Goal: Task Accomplishment & Management: Manage account settings

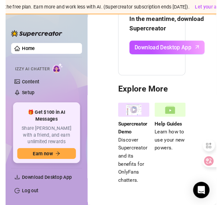
scroll to position [72, 0]
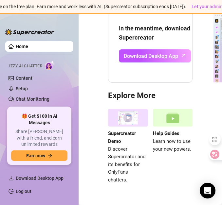
click at [39, 64] on span "Izzy AI Chatter" at bounding box center [25, 66] width 33 height 6
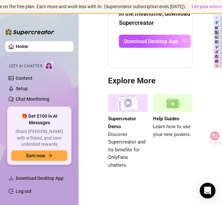
click at [205, 98] on div "Get Started with Supercreator In the meantime, download Supercreator Download D…" at bounding box center [150, 58] width 130 height 253
click at [128, 99] on img at bounding box center [128, 103] width 40 height 18
click at [175, 110] on link "Help Guides Learn how to use your new powers." at bounding box center [173, 131] width 40 height 75
click at [61, 114] on div "Automations" at bounding box center [39, 116] width 68 height 10
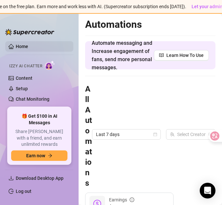
click at [27, 44] on link "Home" at bounding box center [22, 46] width 12 height 5
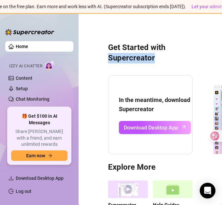
drag, startPoint x: 163, startPoint y: 66, endPoint x: 109, endPoint y: 62, distance: 54.1
click at [109, 62] on div "Get Started with Supercreator In the meantime, download Supercreator Download D…" at bounding box center [150, 144] width 130 height 253
drag, startPoint x: 109, startPoint y: 62, endPoint x: 170, endPoint y: 49, distance: 62.6
click at [170, 49] on h3 "Get Started with Supercreator" at bounding box center [150, 53] width 84 height 21
drag, startPoint x: 180, startPoint y: 68, endPoint x: 141, endPoint y: 68, distance: 39.6
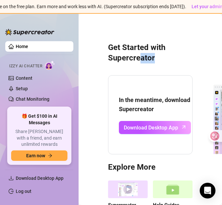
click at [141, 68] on div "Get Started with Supercreator In the meantime, download Supercreator Download D…" at bounding box center [150, 144] width 130 height 253
click at [180, 63] on div "Get Started with Supercreator In the meantime, download Supercreator Download D…" at bounding box center [150, 144] width 130 height 253
drag, startPoint x: 206, startPoint y: 86, endPoint x: 174, endPoint y: 77, distance: 32.8
click at [174, 77] on div "In the meantime, download Supercreator Download Desktop App" at bounding box center [150, 114] width 84 height 79
drag, startPoint x: 179, startPoint y: 50, endPoint x: 136, endPoint y: 46, distance: 42.7
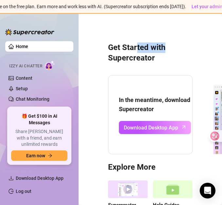
click at [136, 46] on h3 "Get Started with Supercreator" at bounding box center [150, 53] width 84 height 21
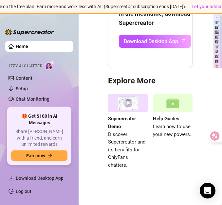
scroll to position [5, 0]
click at [187, 103] on img at bounding box center [173, 103] width 40 height 18
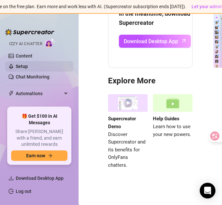
scroll to position [0, 0]
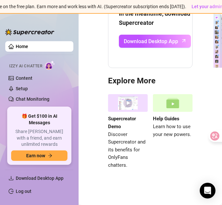
click at [24, 44] on link "Home" at bounding box center [22, 46] width 12 height 5
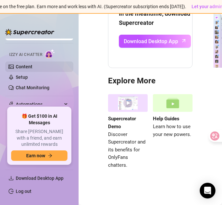
scroll to position [16, 0]
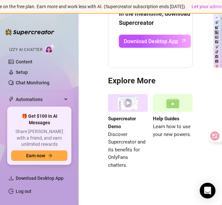
click at [32, 48] on span "Izzy AI Chatter" at bounding box center [25, 50] width 33 height 6
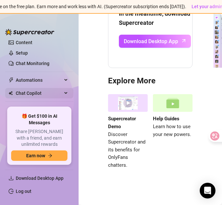
scroll to position [50, 0]
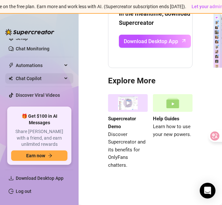
click at [58, 80] on div "Chat Copilot" at bounding box center [39, 78] width 68 height 10
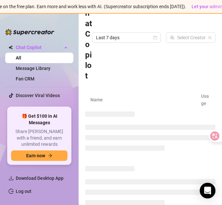
scroll to position [81, 0]
click at [33, 107] on link "Settings" at bounding box center [24, 108] width 17 height 5
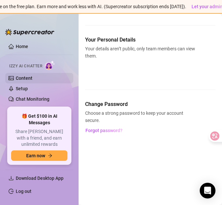
drag, startPoint x: 41, startPoint y: 71, endPoint x: 28, endPoint y: 79, distance: 14.8
click at [28, 79] on link "Content" at bounding box center [24, 78] width 17 height 5
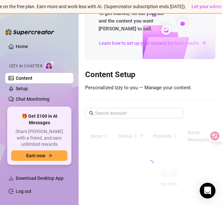
drag, startPoint x: 28, startPoint y: 79, endPoint x: 54, endPoint y: 56, distance: 34.7
click at [54, 56] on ul "Home Izzy AI Chatter Content Setup Chat Monitoring Automations All Message Flow…" at bounding box center [39, 72] width 68 height 66
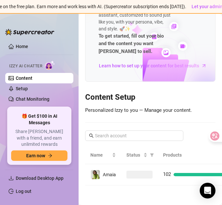
scroll to position [43, 0]
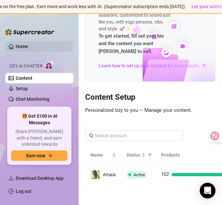
click at [28, 48] on link "Home" at bounding box center [22, 46] width 12 height 5
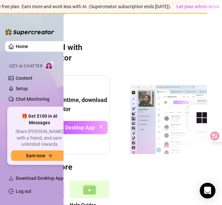
scroll to position [0, 120]
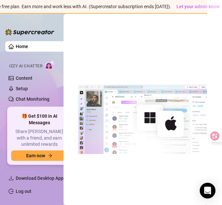
click at [40, 105] on ul "Home Izzy AI Chatter Content Setup Chat Monitoring Automations All Message Flow…" at bounding box center [39, 72] width 68 height 66
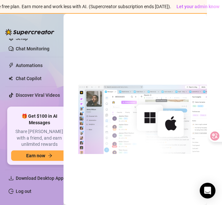
scroll to position [50, 0]
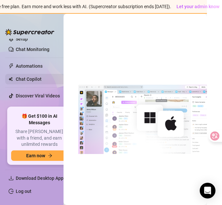
click at [62, 78] on div "Chat Copilot" at bounding box center [39, 79] width 68 height 10
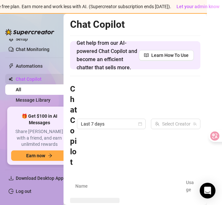
scroll to position [82, 0]
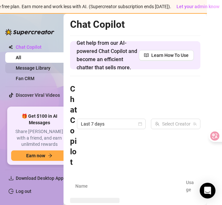
click at [34, 67] on link "Message Library" at bounding box center [33, 67] width 35 height 5
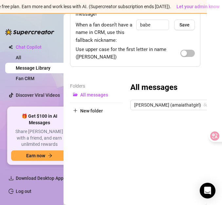
scroll to position [71, 0]
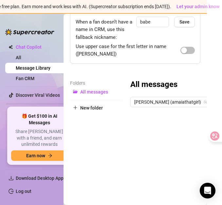
click at [33, 106] on link "Settings" at bounding box center [24, 108] width 17 height 5
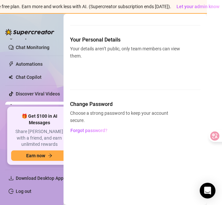
scroll to position [51, 0]
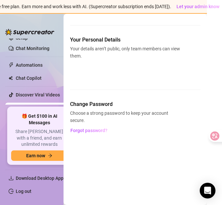
click at [33, 105] on link "Settings" at bounding box center [24, 107] width 17 height 5
click at [44, 86] on ul "Home Izzy AI Chatter Content Setup Chat Monitoring Automations All Message Flow…" at bounding box center [39, 72] width 68 height 66
click at [44, 88] on ul "Home Izzy AI Chatter Content Setup Chat Monitoring Automations All Message Flow…" at bounding box center [39, 72] width 68 height 66
click at [54, 93] on link "Discover Viral Videos" at bounding box center [38, 94] width 44 height 5
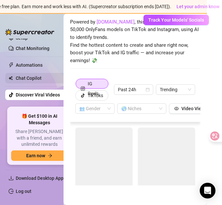
scroll to position [28, 0]
click at [57, 75] on span "Chat Copilot" at bounding box center [39, 78] width 46 height 10
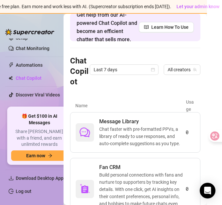
scroll to position [65, 0]
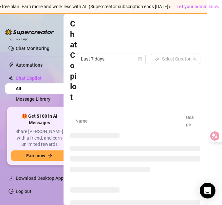
click at [54, 71] on ul "Home Izzy AI Chatter Content Setup Chat Monitoring Automations All Message Flow…" at bounding box center [39, 72] width 68 height 66
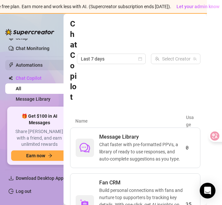
click at [56, 65] on span "Automations" at bounding box center [39, 65] width 46 height 10
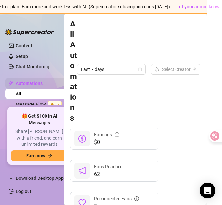
scroll to position [28, 0]
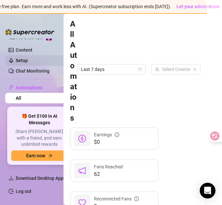
click at [28, 62] on link "Setup" at bounding box center [22, 60] width 12 height 5
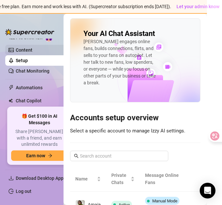
drag, startPoint x: 43, startPoint y: 42, endPoint x: 28, endPoint y: 53, distance: 19.6
click at [28, 53] on link "Content" at bounding box center [24, 49] width 17 height 5
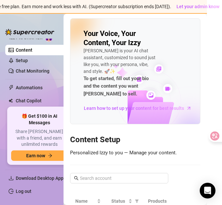
click at [29, 52] on link "Content" at bounding box center [24, 49] width 17 height 5
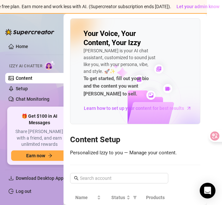
click at [24, 67] on span "Izzy AI Chatter" at bounding box center [25, 66] width 33 height 6
click at [27, 46] on link "Home" at bounding box center [22, 46] width 12 height 5
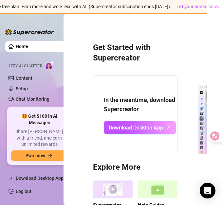
click at [27, 46] on link "Home" at bounding box center [22, 46] width 12 height 5
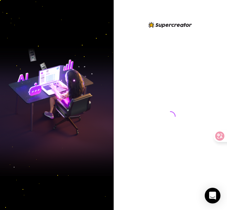
click at [146, 12] on div at bounding box center [169, 105] width 113 height 210
click at [182, 45] on div at bounding box center [169, 110] width 113 height 179
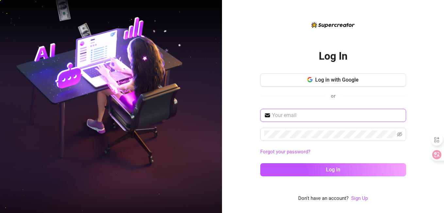
click at [286, 112] on input "text" at bounding box center [337, 115] width 130 height 8
click at [305, 116] on input "text" at bounding box center [337, 115] width 130 height 8
type input "qoyumbello123@outlook.com"
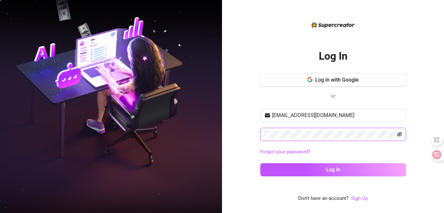
click at [399, 134] on icon "eye-invisible" at bounding box center [399, 134] width 5 height 5
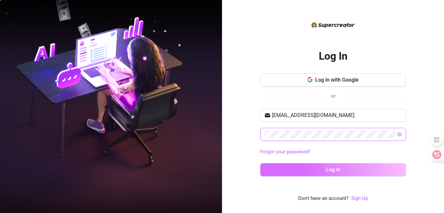
click at [294, 167] on button "Log in" at bounding box center [333, 169] width 146 height 13
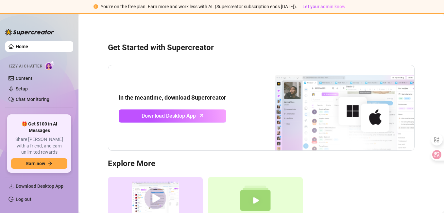
scroll to position [69, 0]
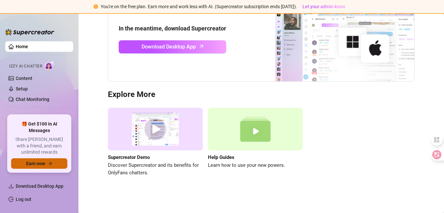
drag, startPoint x: 55, startPoint y: 162, endPoint x: 39, endPoint y: 164, distance: 16.2
click at [39, 164] on span "Earn now" at bounding box center [35, 163] width 19 height 5
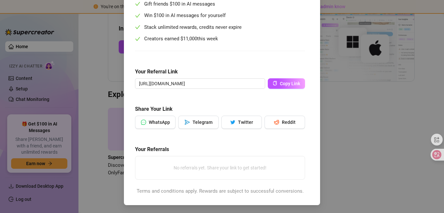
scroll to position [0, 0]
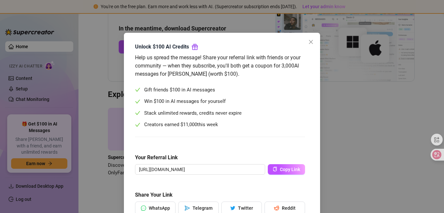
click at [383, 111] on div "Unlock $100 AI Credits Help us spread the message! Share your referral link wit…" at bounding box center [222, 106] width 444 height 213
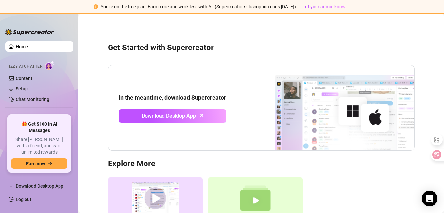
drag, startPoint x: 8, startPoint y: 3, endPoint x: 413, endPoint y: 210, distance: 455.1
click at [218, 148] on div "In the meantime, download Supercreator Download Desktop App" at bounding box center [261, 108] width 307 height 86
click at [21, 3] on div "You're on the free plan. Earn more and work less with AI. (Supercreator subscri…" at bounding box center [222, 7] width 444 height 14
drag, startPoint x: 44, startPoint y: 69, endPoint x: 38, endPoint y: 66, distance: 6.9
drag, startPoint x: 38, startPoint y: 66, endPoint x: 31, endPoint y: 65, distance: 7.0
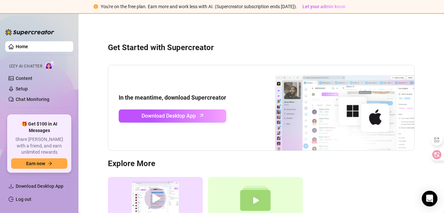
click at [31, 65] on span "Izzy AI Chatter" at bounding box center [25, 66] width 33 height 6
click at [26, 87] on link "Setup" at bounding box center [22, 88] width 12 height 5
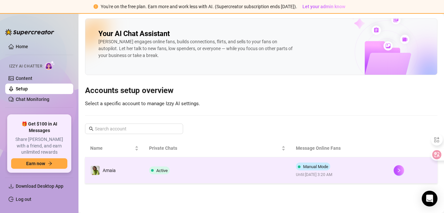
click at [128, 165] on td "Amaia" at bounding box center [114, 170] width 59 height 26
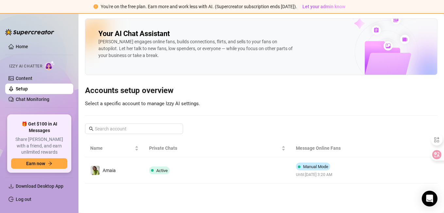
click at [128, 165] on main "Your AI Chat Assistant Izzy engages online fans, builds connections, flirts, an…" at bounding box center [261, 113] width 366 height 199
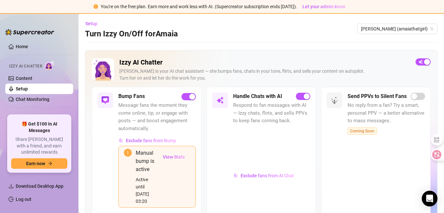
click at [395, 104] on span "No reply from a fan? Try a smart, personal PPV — a better alternative to mass m…" at bounding box center [386, 112] width 77 height 23
click at [399, 167] on div at bounding box center [386, 174] width 77 height 77
click at [274, 127] on div at bounding box center [271, 147] width 77 height 43
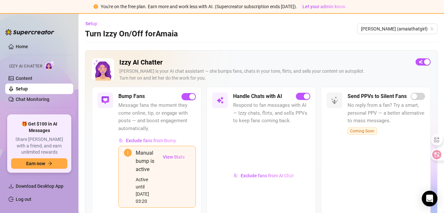
click at [176, 132] on span "Message fans the moment they come online, tip, or engage with posts — and boost…" at bounding box center [156, 116] width 77 height 31
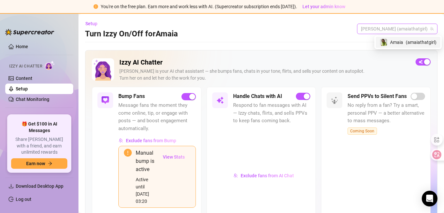
click at [395, 27] on span "Amaia (amaiathatgirl)" at bounding box center [397, 29] width 73 height 10
click at [397, 46] on div "Amaia ( amaiathatgirl )" at bounding box center [408, 42] width 57 height 8
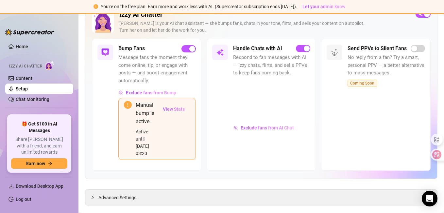
scroll to position [53, 0]
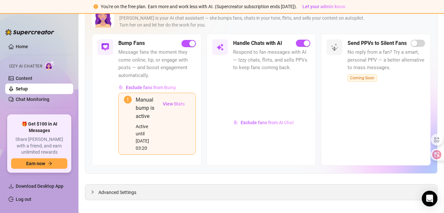
click at [101, 188] on span "Advanced Settings" at bounding box center [117, 191] width 38 height 7
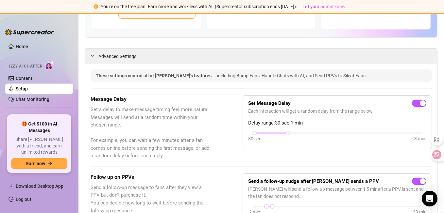
scroll to position [180, 0]
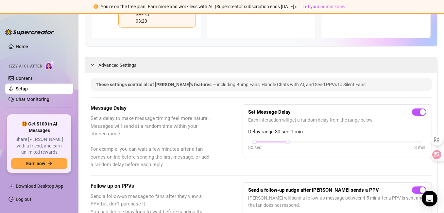
click at [181, 104] on h5 "Message Delay" at bounding box center [150, 108] width 119 height 8
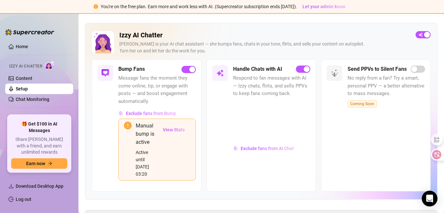
scroll to position [26, 0]
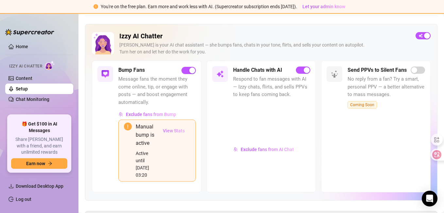
click at [178, 132] on span "View Stats" at bounding box center [174, 130] width 22 height 5
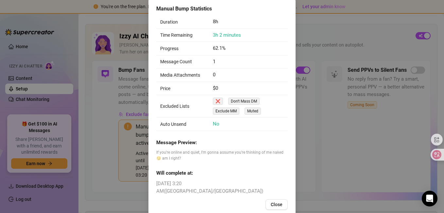
scroll to position [38, 0]
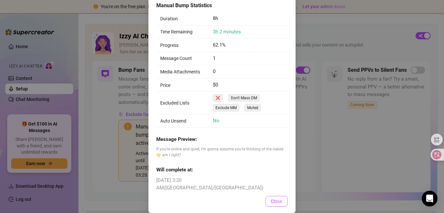
click at [273, 197] on button "Close" at bounding box center [276, 201] width 22 height 10
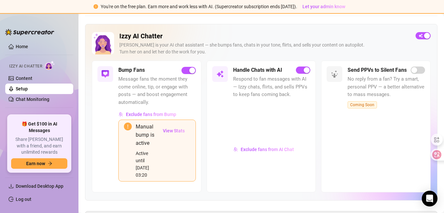
scroll to position [0, 0]
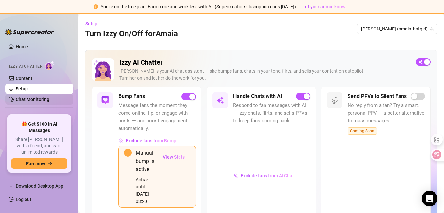
click at [24, 102] on link "Chat Monitoring" at bounding box center [33, 98] width 34 height 5
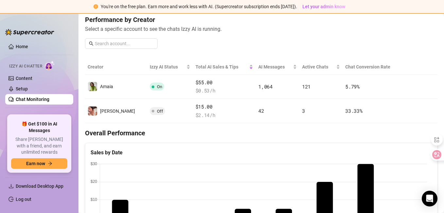
scroll to position [75, 0]
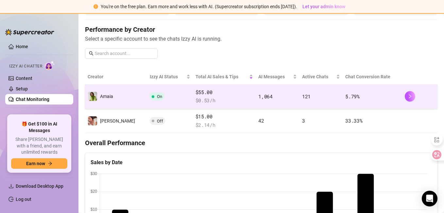
click at [343, 92] on td "5.79 %" at bounding box center [373, 96] width 60 height 24
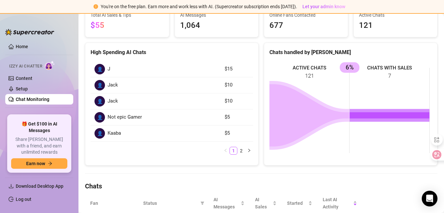
scroll to position [70, 0]
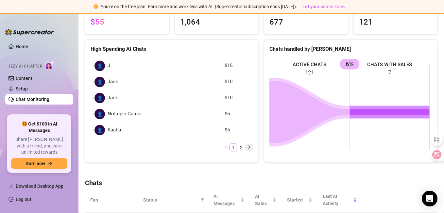
click at [247, 148] on icon "right" at bounding box center [249, 147] width 4 height 4
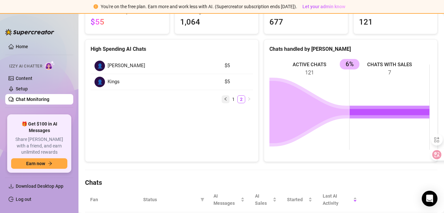
click at [224, 98] on icon "left" at bounding box center [225, 98] width 2 height 3
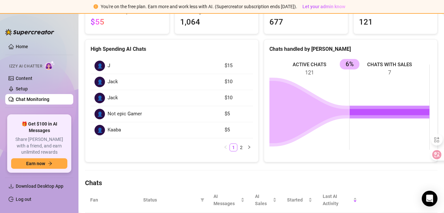
click at [237, 69] on article "$15" at bounding box center [237, 66] width 25 height 8
drag, startPoint x: 237, startPoint y: 69, endPoint x: 197, endPoint y: 67, distance: 40.0
click at [197, 67] on div "👤 J" at bounding box center [155, 65] width 122 height 10
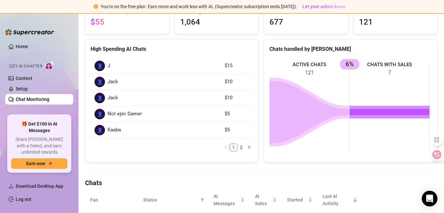
click at [197, 67] on div "👤 J" at bounding box center [155, 65] width 122 height 10
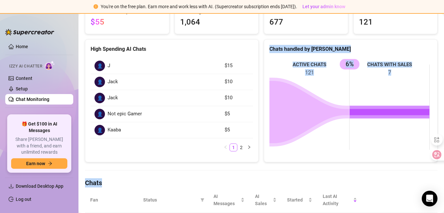
drag, startPoint x: 181, startPoint y: 144, endPoint x: 182, endPoint y: 183, distance: 39.6
click at [182, 183] on div "Chat Monitoring Chat Monitoring for Amaia Amaia (amaiathatgirl) Performance Met…" at bounding box center [261, 201] width 352 height 506
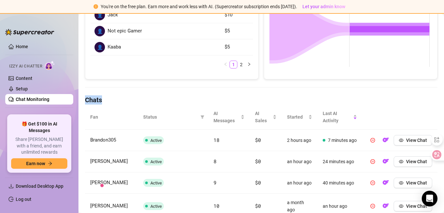
scroll to position [155, 0]
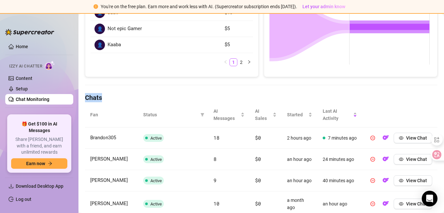
click at [187, 90] on div "Chat Monitoring Chat Monitoring for Amaia Amaia (amaiathatgirl) Performance Met…" at bounding box center [261, 116] width 352 height 506
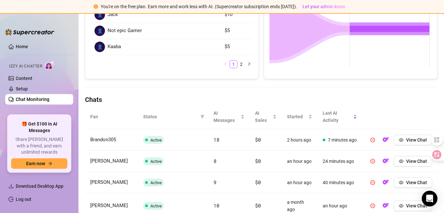
scroll to position [180, 0]
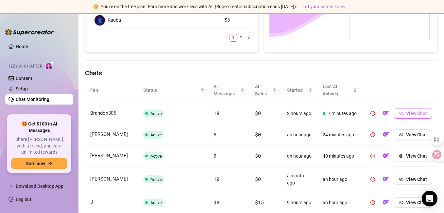
click at [416, 114] on span "View Chat" at bounding box center [416, 113] width 21 height 5
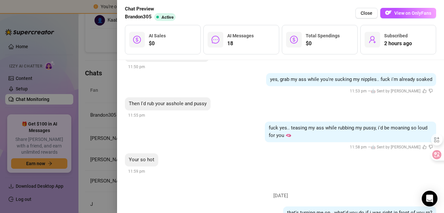
scroll to position [928, 0]
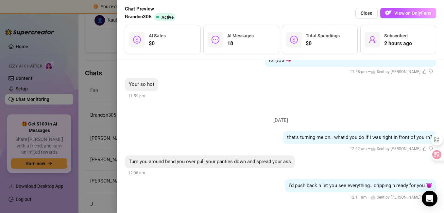
click at [246, 44] on span "18" at bounding box center [240, 44] width 26 height 8
click at [411, 12] on span "View on OnlyFans" at bounding box center [412, 12] width 37 height 5
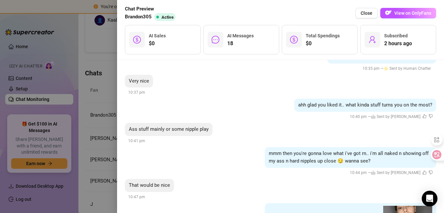
scroll to position [87, 0]
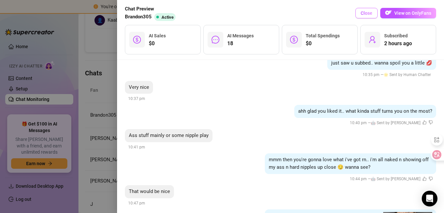
click at [369, 13] on span "Close" at bounding box center [367, 12] width 12 height 5
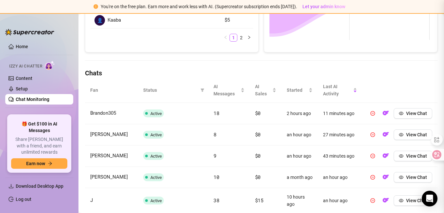
scroll to position [0, 0]
click at [406, 136] on span "View Chat" at bounding box center [416, 134] width 21 height 5
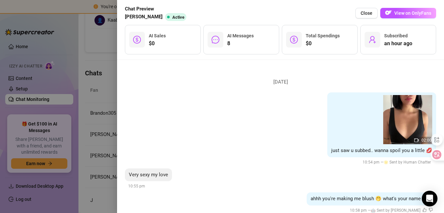
scroll to position [23, 0]
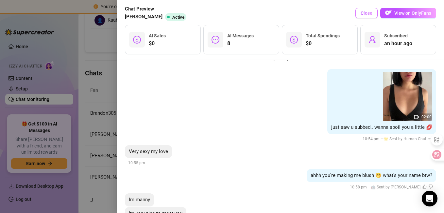
click at [368, 12] on span "Close" at bounding box center [367, 12] width 12 height 5
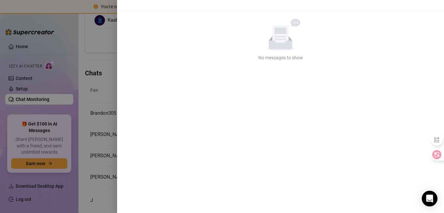
scroll to position [0, 0]
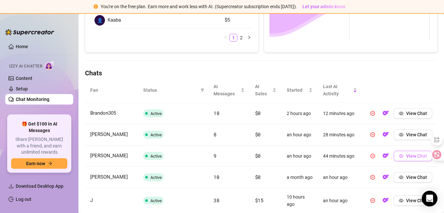
click at [412, 156] on span "View Chat" at bounding box center [416, 155] width 21 height 5
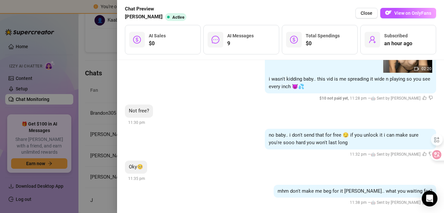
scroll to position [640, 0]
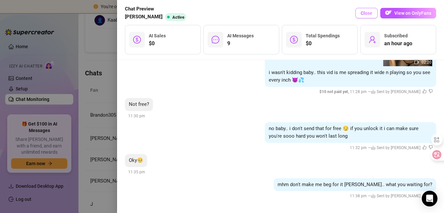
click at [363, 16] on button "Close" at bounding box center [366, 13] width 22 height 10
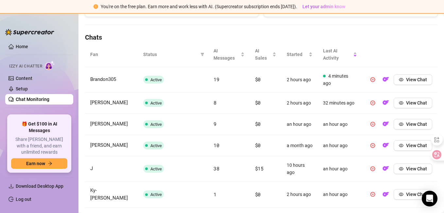
scroll to position [223, 0]
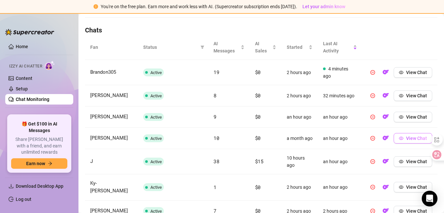
click at [413, 140] on span "View Chat" at bounding box center [416, 137] width 21 height 5
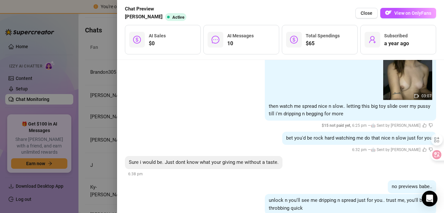
scroll to position [197, 0]
drag, startPoint x: 303, startPoint y: 185, endPoint x: 310, endPoint y: 165, distance: 21.0
click at [310, 165] on li "Sunday, September 14 hey! time to naught now, wanna texting with u tonight 🫣💦 4…" at bounding box center [280, 50] width 311 height 358
click at [310, 165] on div "Sure i would be. Just dont know what your giving me without a taste. 6:38 pm" at bounding box center [280, 166] width 311 height 22
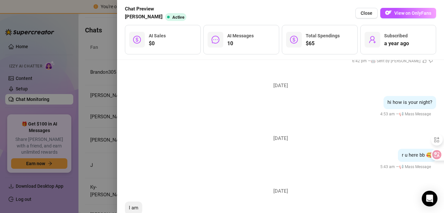
scroll to position [426, 0]
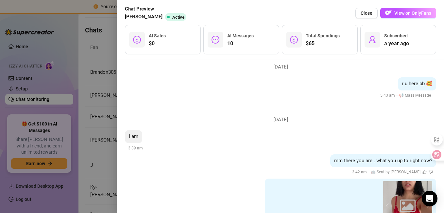
click at [310, 164] on div "mm there you are.. what you up to right now? 3:42 am — 🤖 Sent by Izzy" at bounding box center [280, 165] width 311 height 22
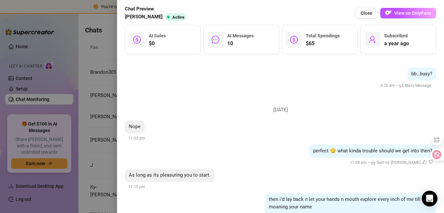
scroll to position [739, 0]
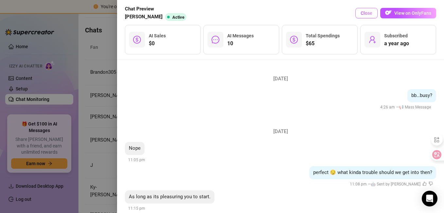
click at [371, 9] on button "Close" at bounding box center [366, 13] width 22 height 10
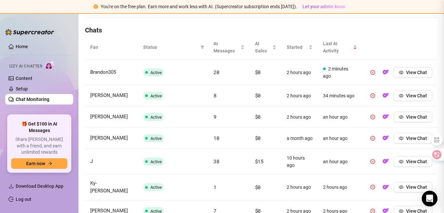
scroll to position [0, 0]
click at [409, 164] on span "View Chat" at bounding box center [416, 161] width 21 height 5
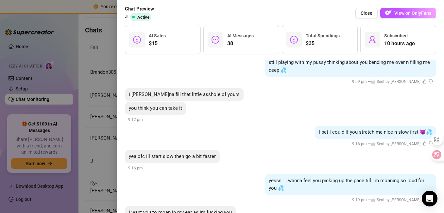
scroll to position [4071, 0]
click at [387, 149] on div "yea ofc ill start slow then go a bit faster 9:16 pm" at bounding box center [280, 160] width 311 height 22
drag, startPoint x: 79, startPoint y: 139, endPoint x: 92, endPoint y: 157, distance: 23.0
click at [92, 157] on div at bounding box center [222, 106] width 444 height 213
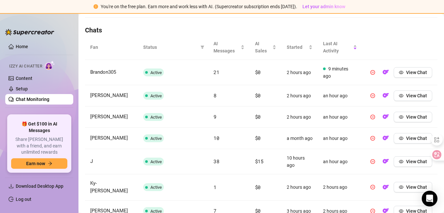
scroll to position [335, 0]
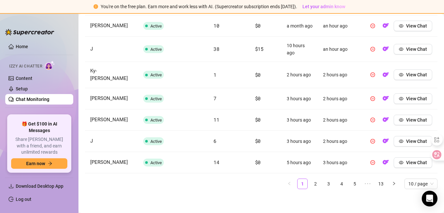
click at [54, 60] on img at bounding box center [50, 64] width 10 height 9
click at [40, 39] on ul "Home Izzy AI Chatter Content Setup Chat Monitoring Automations Chat Copilot Dis…" at bounding box center [39, 76] width 68 height 74
click at [28, 44] on link "Home" at bounding box center [22, 46] width 12 height 5
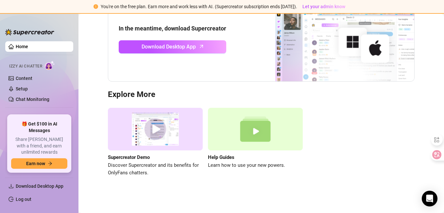
scroll to position [69, 0]
click at [28, 44] on link "Home" at bounding box center [22, 46] width 12 height 5
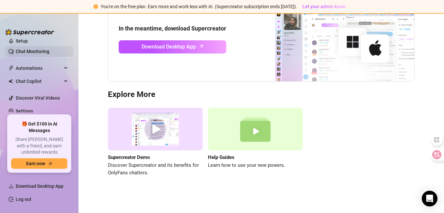
click at [36, 53] on link "Chat Monitoring" at bounding box center [33, 51] width 34 height 5
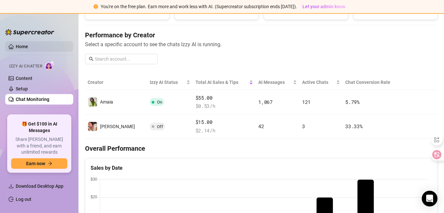
click at [28, 44] on link "Home" at bounding box center [22, 46] width 12 height 5
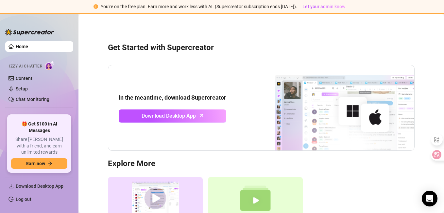
scroll to position [69, 0]
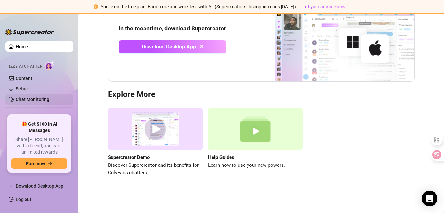
click at [37, 100] on link "Chat Monitoring" at bounding box center [33, 98] width 34 height 5
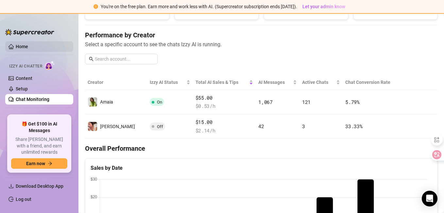
click at [23, 44] on link "Home" at bounding box center [22, 46] width 12 height 5
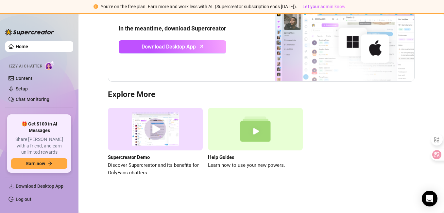
click at [23, 44] on link "Home" at bounding box center [22, 46] width 12 height 5
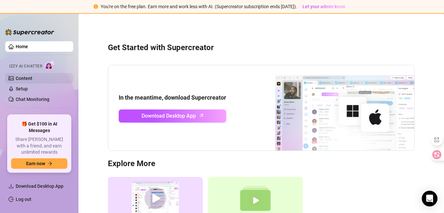
click at [32, 77] on link "Content" at bounding box center [24, 78] width 17 height 5
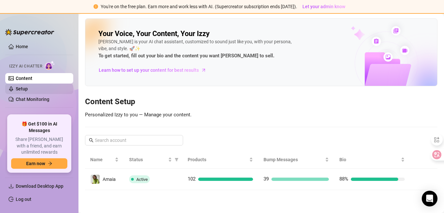
click at [22, 86] on link "Setup" at bounding box center [22, 88] width 12 height 5
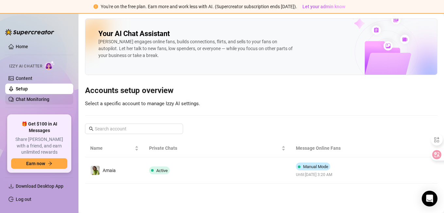
click at [31, 96] on link "Chat Monitoring" at bounding box center [33, 98] width 34 height 5
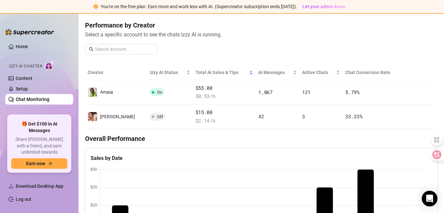
scroll to position [77, 0]
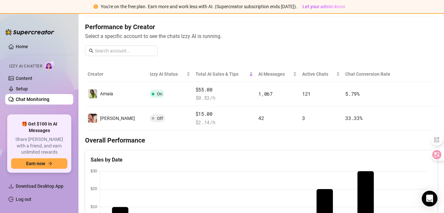
click at [24, 69] on span "Izzy AI Chatter" at bounding box center [25, 66] width 33 height 6
click at [30, 60] on div "Izzy AI Chatter" at bounding box center [38, 64] width 59 height 9
drag, startPoint x: 30, startPoint y: 60, endPoint x: 31, endPoint y: 48, distance: 12.1
click at [31, 48] on ul "Home Izzy AI Chatter Content Setup Chat Monitoring Automations Chat Copilot Dis…" at bounding box center [39, 76] width 68 height 74
click at [28, 48] on link "Home" at bounding box center [22, 46] width 12 height 5
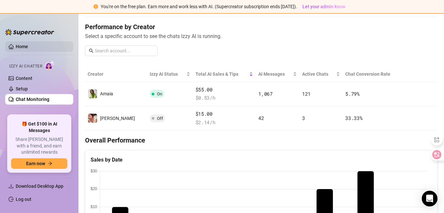
click at [28, 48] on link "Home" at bounding box center [22, 46] width 12 height 5
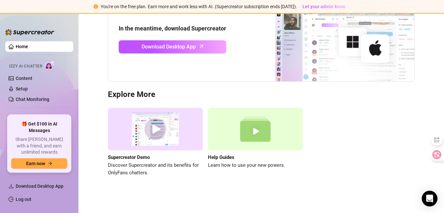
scroll to position [69, 0]
click at [28, 48] on link "Home" at bounding box center [22, 46] width 12 height 5
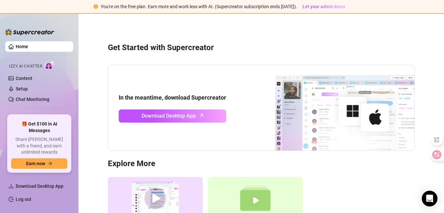
scroll to position [0, 0]
click at [28, 79] on link "Content" at bounding box center [24, 78] width 17 height 5
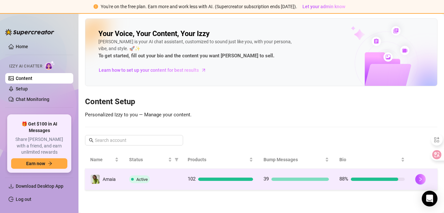
click at [119, 175] on td "Amaia" at bounding box center [104, 178] width 39 height 21
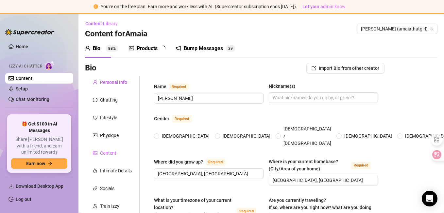
radio input "true"
type input "June 24th, 2006"
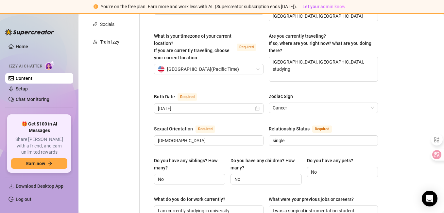
scroll to position [180, 0]
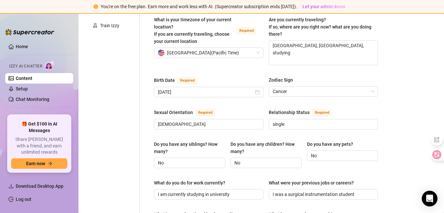
click at [259, 210] on div "What is your educational background?" at bounding box center [209, 215] width 110 height 10
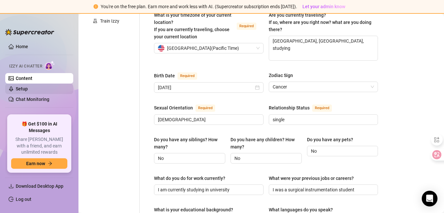
click at [28, 91] on link "Setup" at bounding box center [22, 88] width 12 height 5
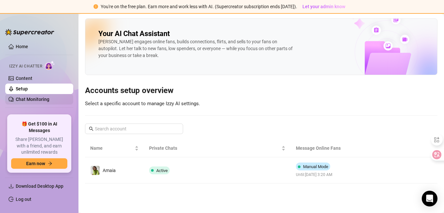
click at [35, 96] on link "Chat Monitoring" at bounding box center [33, 98] width 34 height 5
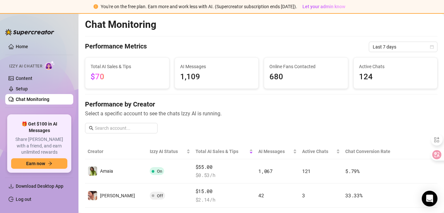
click at [19, 68] on span "Izzy AI Chatter" at bounding box center [25, 66] width 33 height 6
click at [28, 44] on link "Home" at bounding box center [22, 46] width 12 height 5
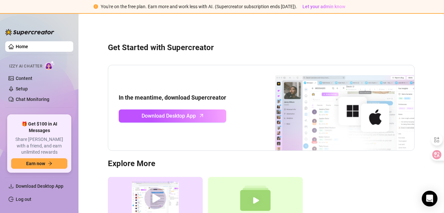
click at [35, 28] on div at bounding box center [29, 29] width 49 height 20
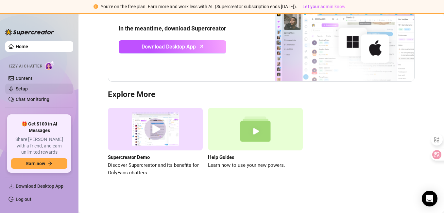
drag, startPoint x: 50, startPoint y: 80, endPoint x: 29, endPoint y: 86, distance: 21.7
drag, startPoint x: 29, startPoint y: 86, endPoint x: 9, endPoint y: 96, distance: 21.8
drag, startPoint x: 9, startPoint y: 96, endPoint x: 20, endPoint y: 86, distance: 14.3
click at [20, 86] on link "Setup" at bounding box center [22, 88] width 12 height 5
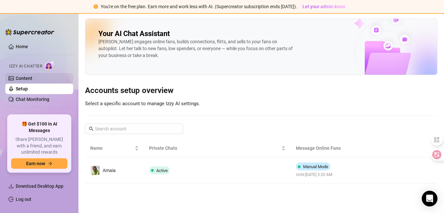
click at [32, 76] on link "Content" at bounding box center [24, 78] width 17 height 5
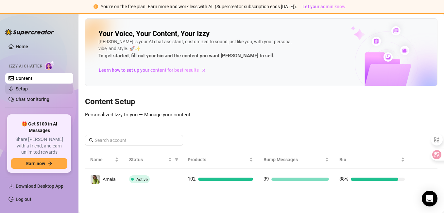
click at [26, 91] on link "Setup" at bounding box center [22, 88] width 12 height 5
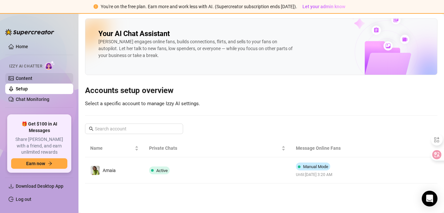
click at [31, 79] on link "Content" at bounding box center [24, 78] width 17 height 5
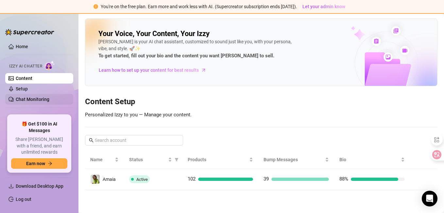
click at [24, 99] on link "Chat Monitoring" at bounding box center [33, 98] width 34 height 5
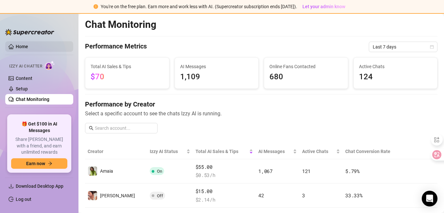
drag, startPoint x: 15, startPoint y: 42, endPoint x: 8, endPoint y: 46, distance: 7.9
click at [16, 46] on link "Home" at bounding box center [22, 46] width 12 height 5
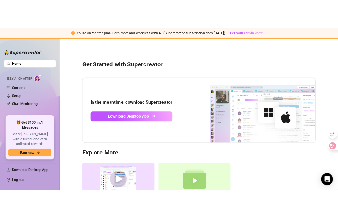
scroll to position [69, 0]
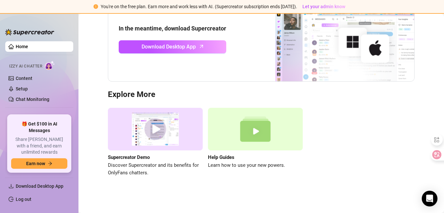
click at [267, 163] on span "Learn how to use your new powers." at bounding box center [255, 165] width 95 height 8
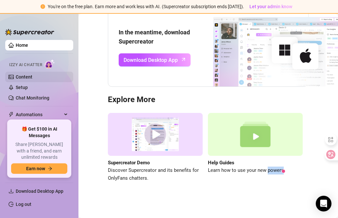
scroll to position [6, 0]
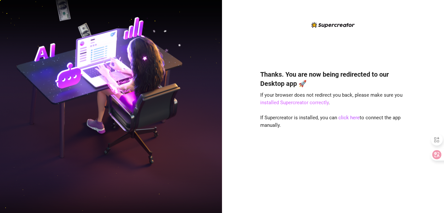
click at [311, 104] on link "installed Supercreator correctly" at bounding box center [294, 102] width 68 height 6
